Goal: Task Accomplishment & Management: Manage account settings

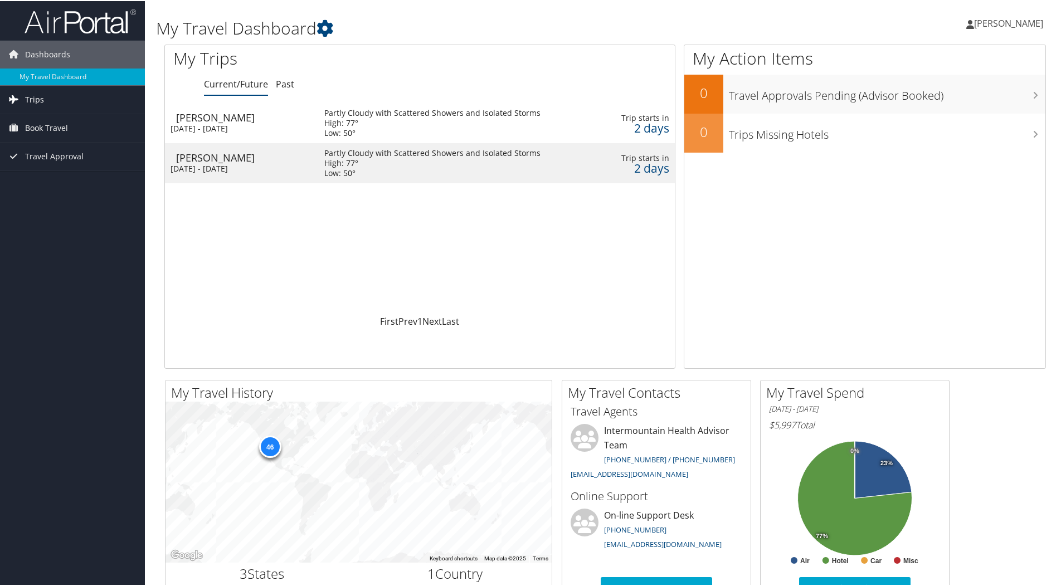
click at [36, 96] on span "Trips" at bounding box center [34, 99] width 19 height 28
click at [35, 134] on link "Past Trips" at bounding box center [72, 137] width 145 height 17
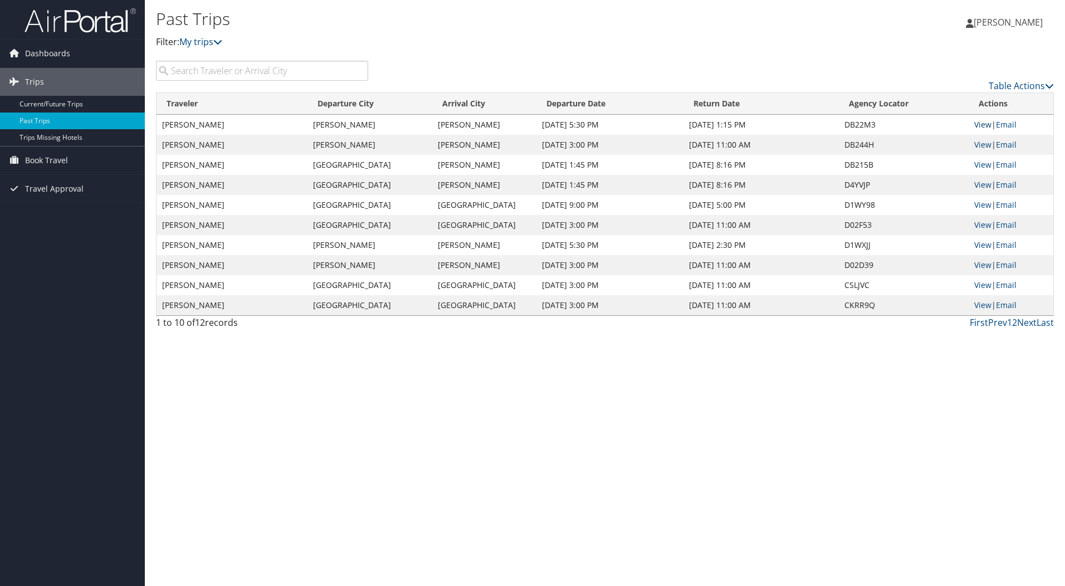
click at [983, 124] on link "View" at bounding box center [982, 124] width 17 height 11
click at [1026, 320] on link "Next" at bounding box center [1026, 322] width 19 height 12
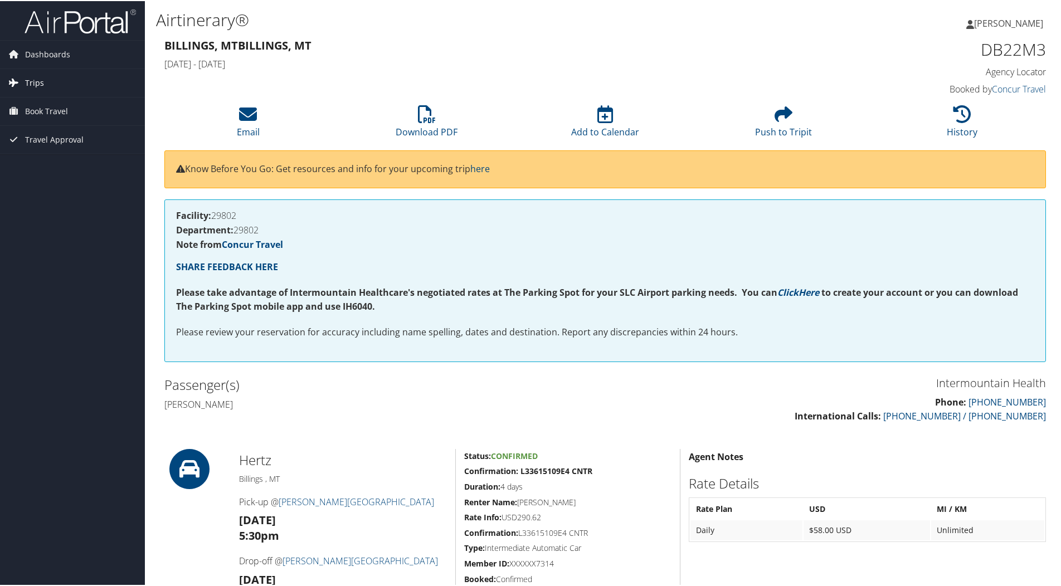
click at [33, 81] on span "Trips" at bounding box center [34, 82] width 19 height 28
click at [30, 118] on link "Past Trips" at bounding box center [72, 121] width 145 height 17
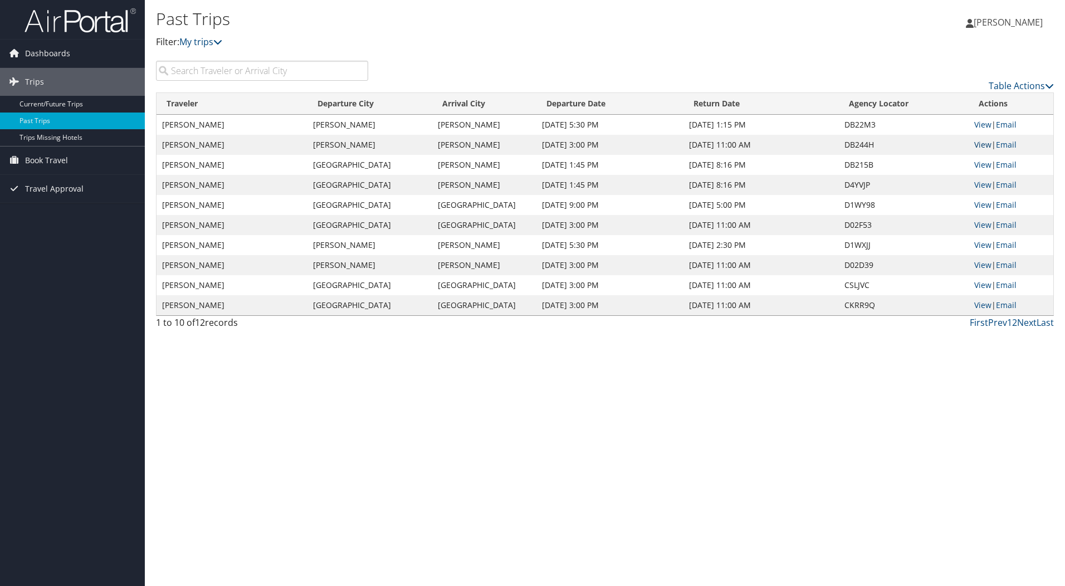
click at [985, 143] on link "View" at bounding box center [982, 144] width 17 height 11
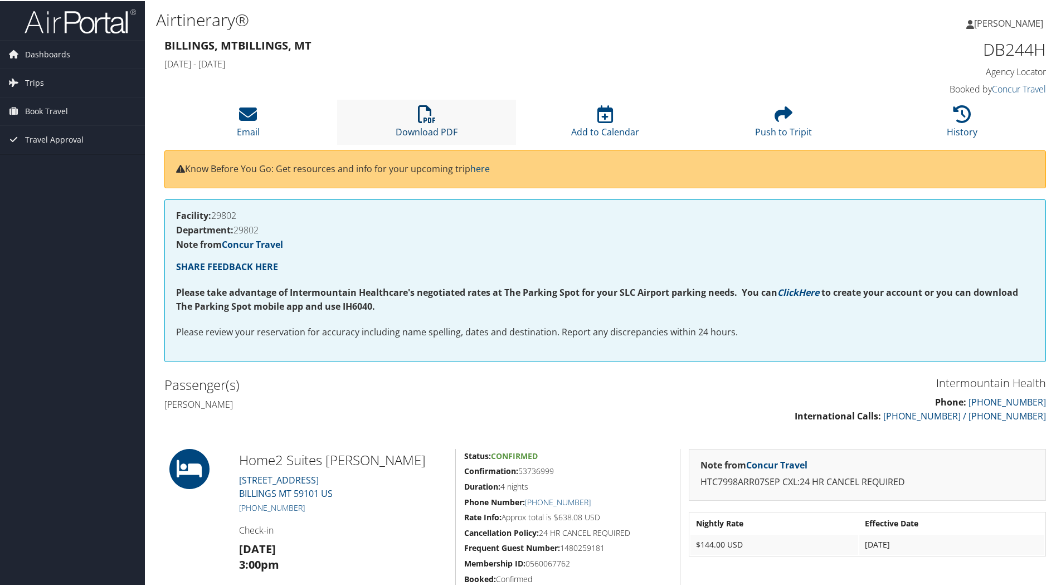
click at [424, 120] on icon at bounding box center [427, 113] width 18 height 18
